Goal: Task Accomplishment & Management: Use online tool/utility

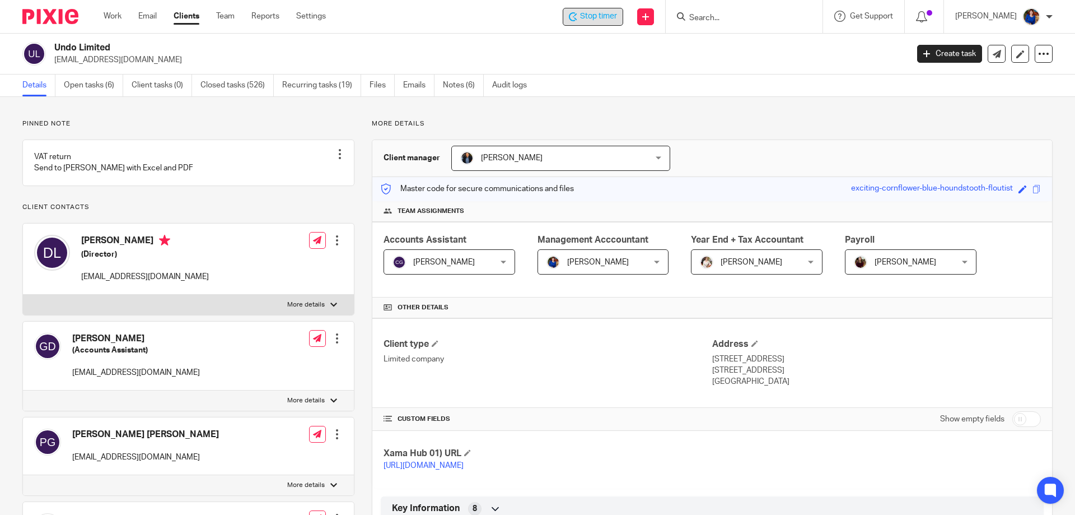
click at [586, 20] on span "Stop timer" at bounding box center [598, 17] width 37 height 12
click at [114, 17] on link "Work" at bounding box center [113, 16] width 18 height 11
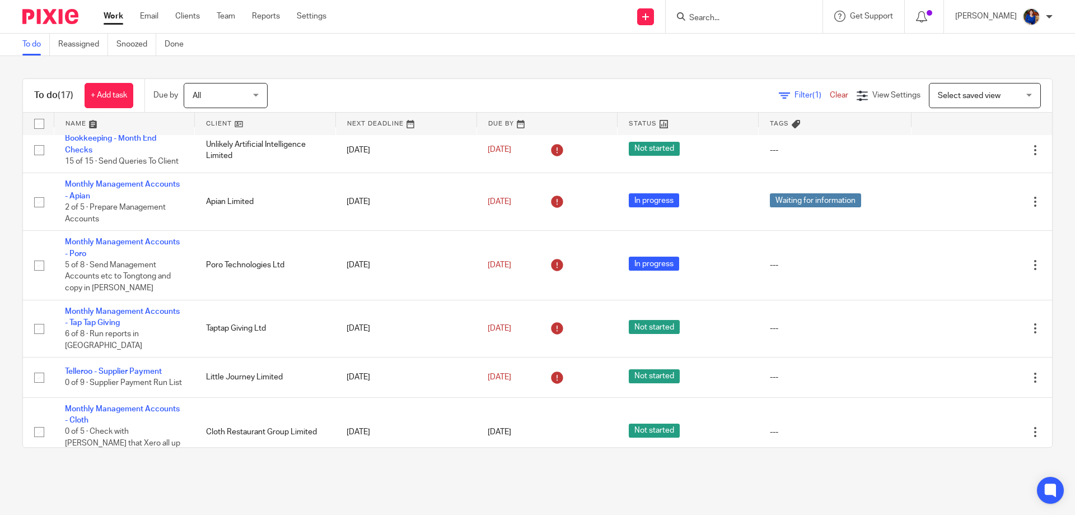
scroll to position [280, 0]
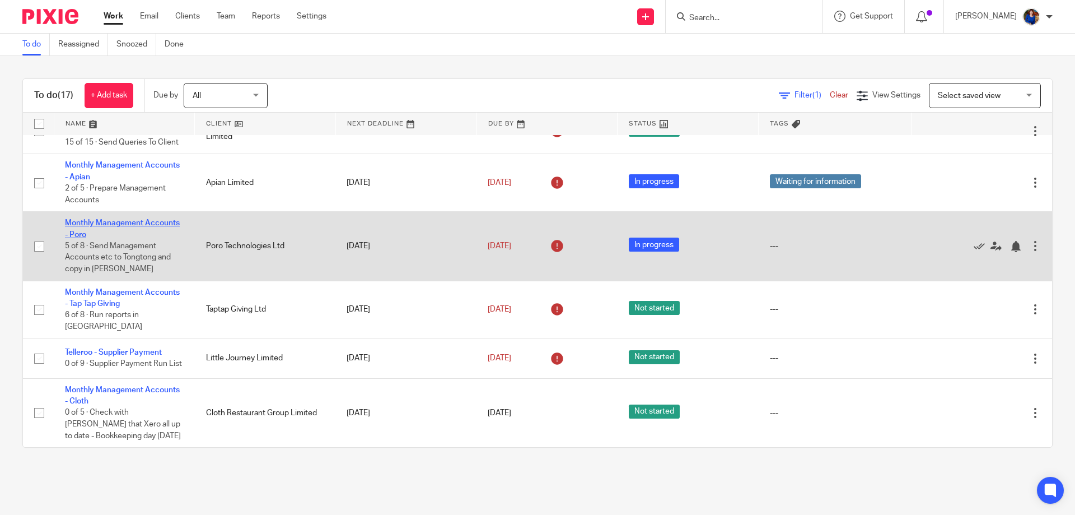
click at [148, 219] on link "Monthly Management Accounts - Poro" at bounding box center [122, 228] width 115 height 19
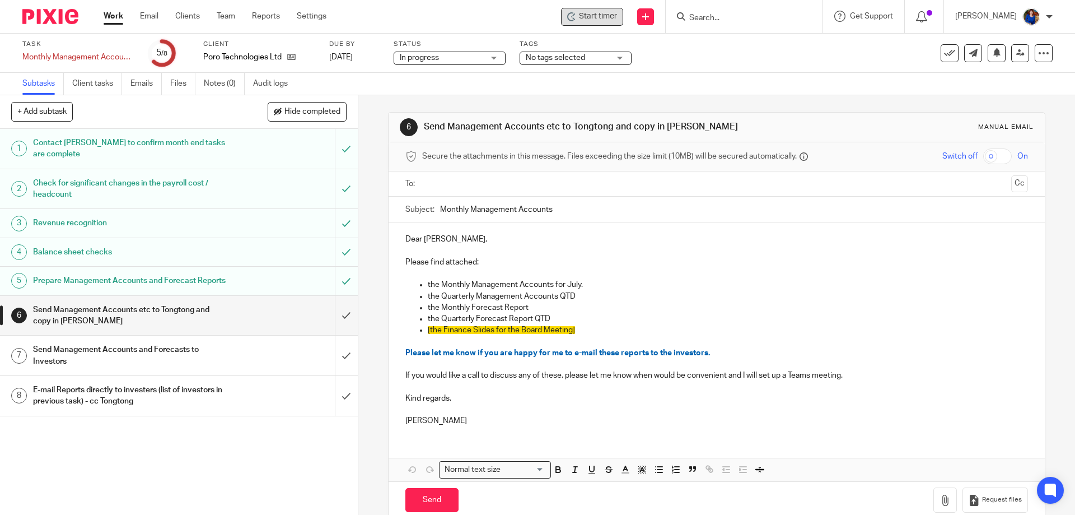
click at [596, 14] on span "Start timer" at bounding box center [598, 17] width 38 height 12
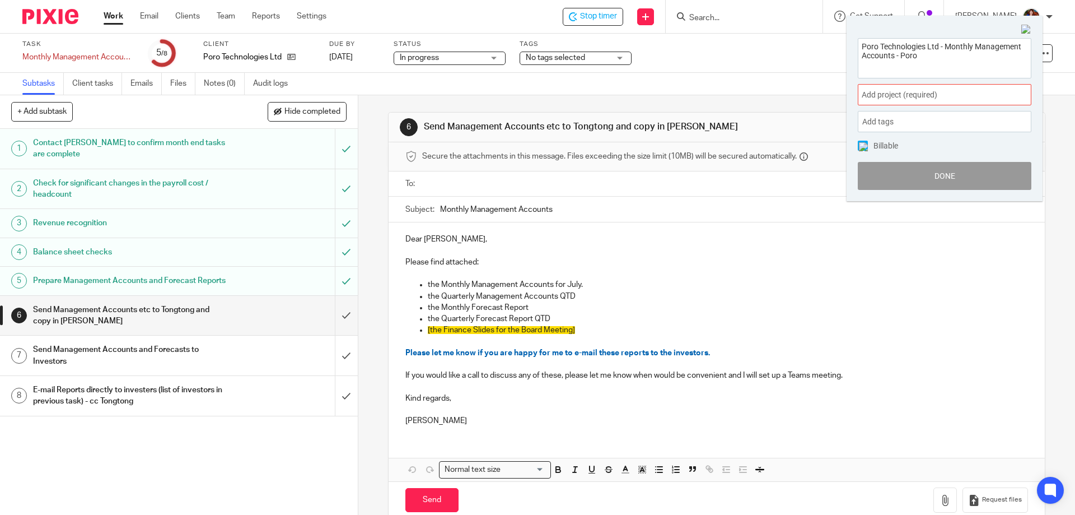
click at [902, 96] on span "Add project (required) :" at bounding box center [932, 95] width 141 height 12
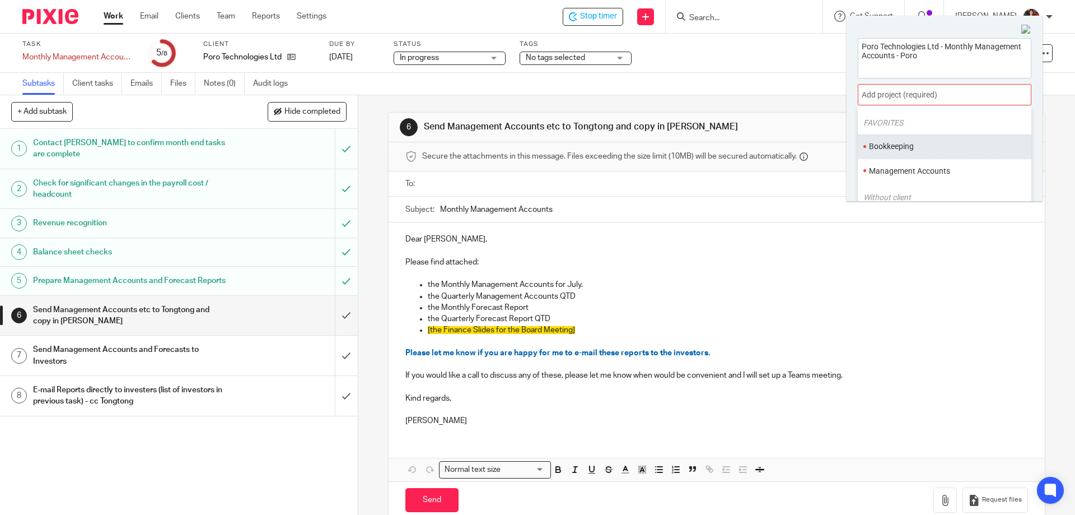
scroll to position [56, 0]
click at [905, 141] on li "Management Accounts" at bounding box center [942, 146] width 146 height 12
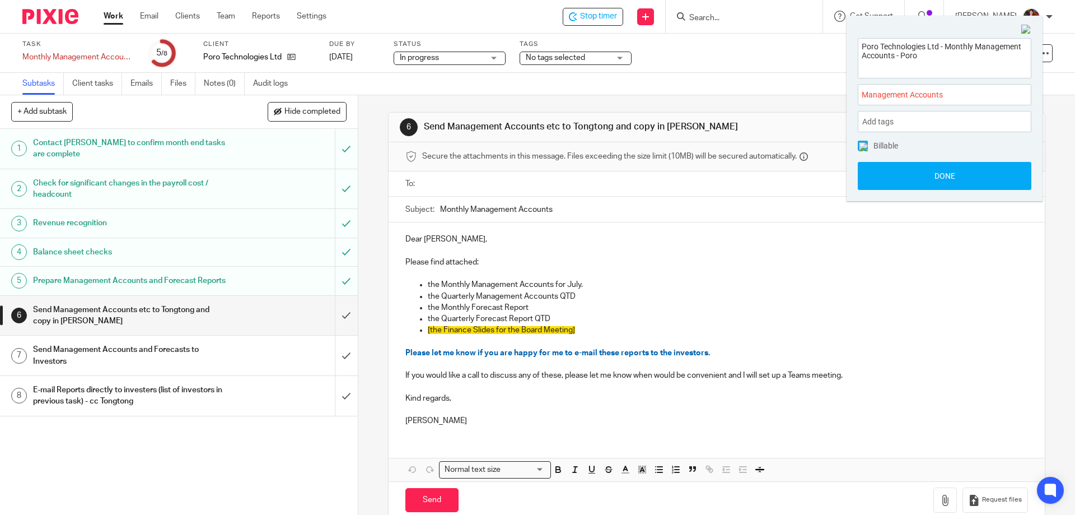
click at [864, 148] on img at bounding box center [863, 146] width 9 height 9
click at [866, 167] on button "Done" at bounding box center [945, 176] width 174 height 28
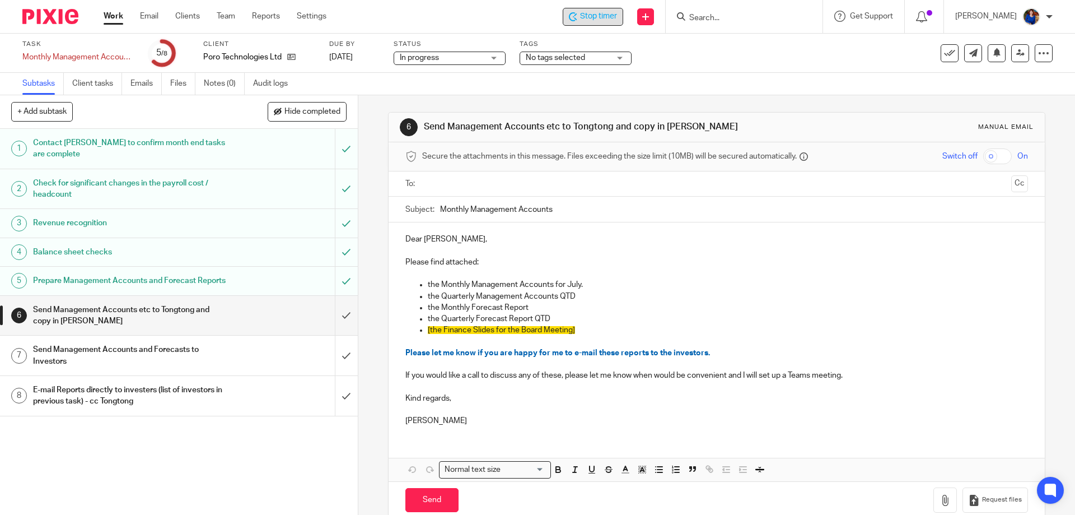
click at [583, 15] on span "Stop timer" at bounding box center [598, 17] width 37 height 12
